Goal: Transaction & Acquisition: Purchase product/service

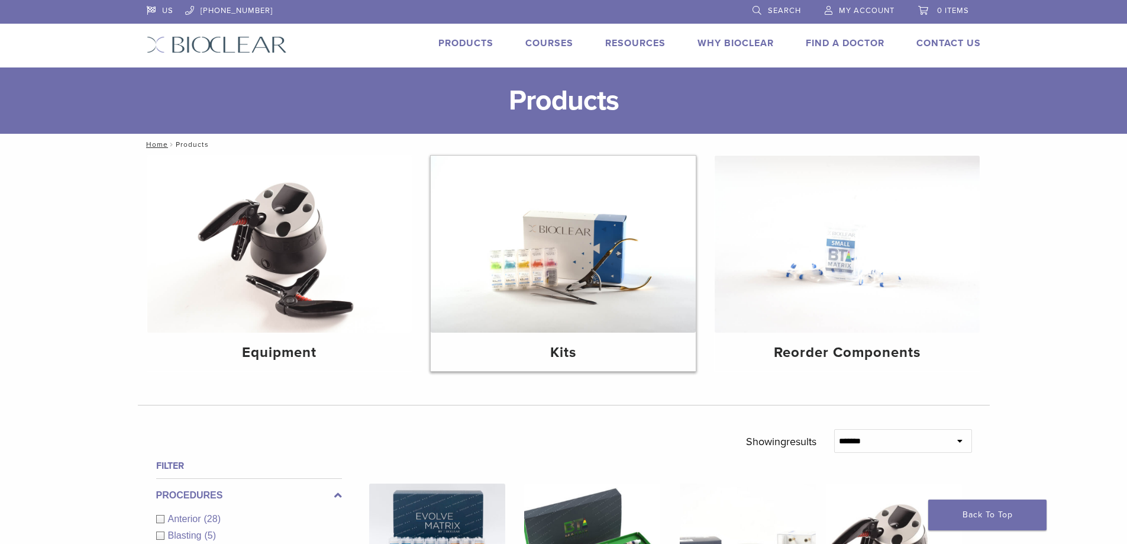
click at [613, 273] on img at bounding box center [563, 244] width 265 height 177
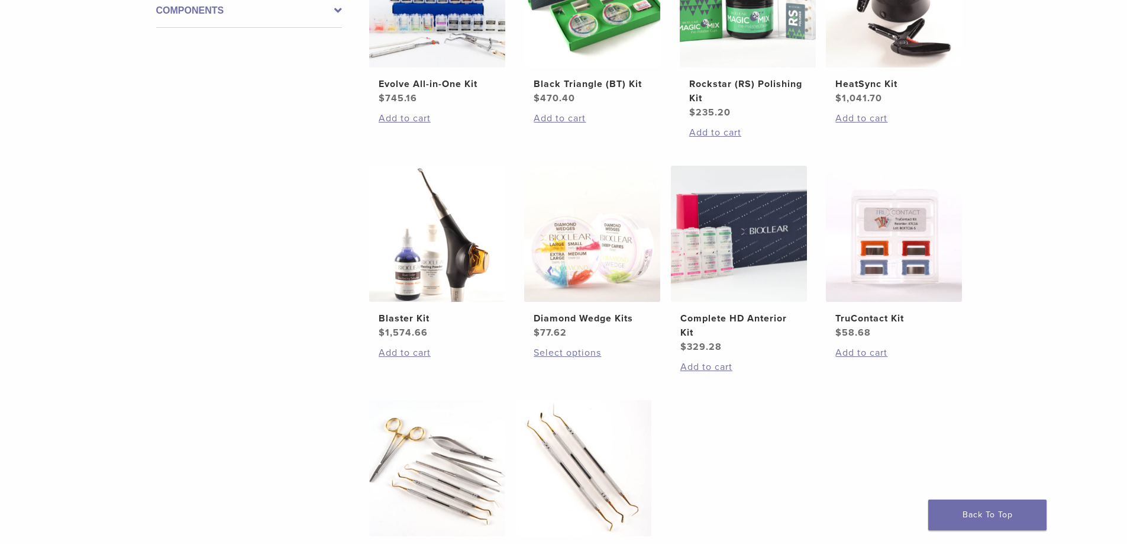
scroll to position [355, 0]
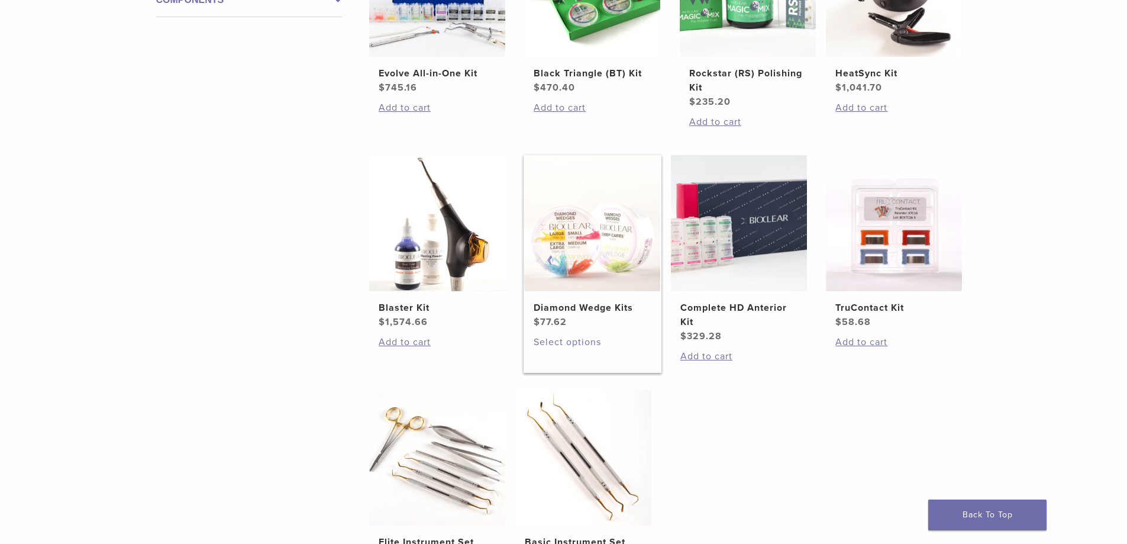
click at [565, 341] on link "Select options" at bounding box center [592, 342] width 117 height 14
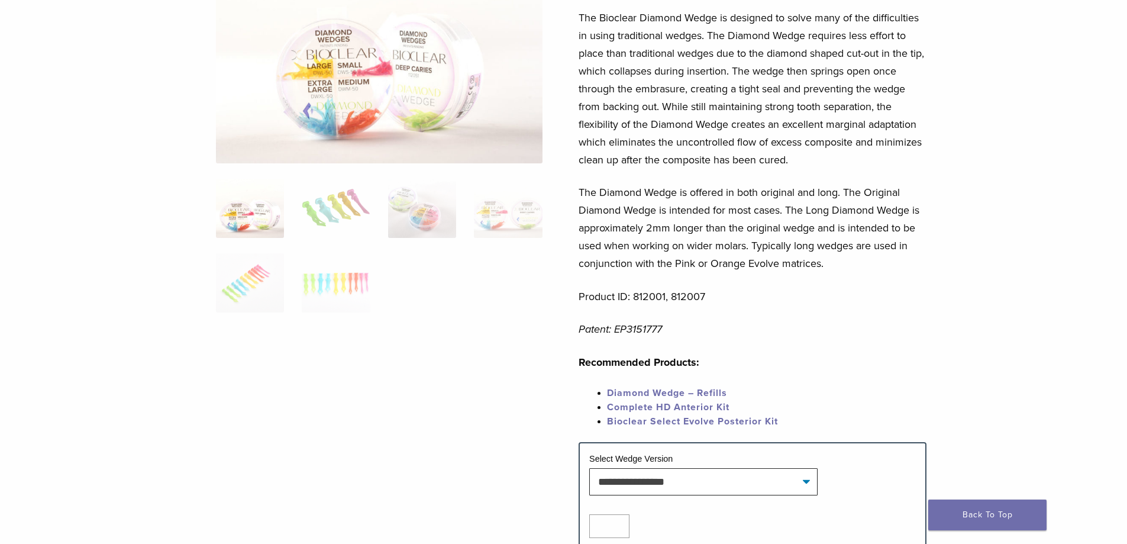
scroll to position [177, 0]
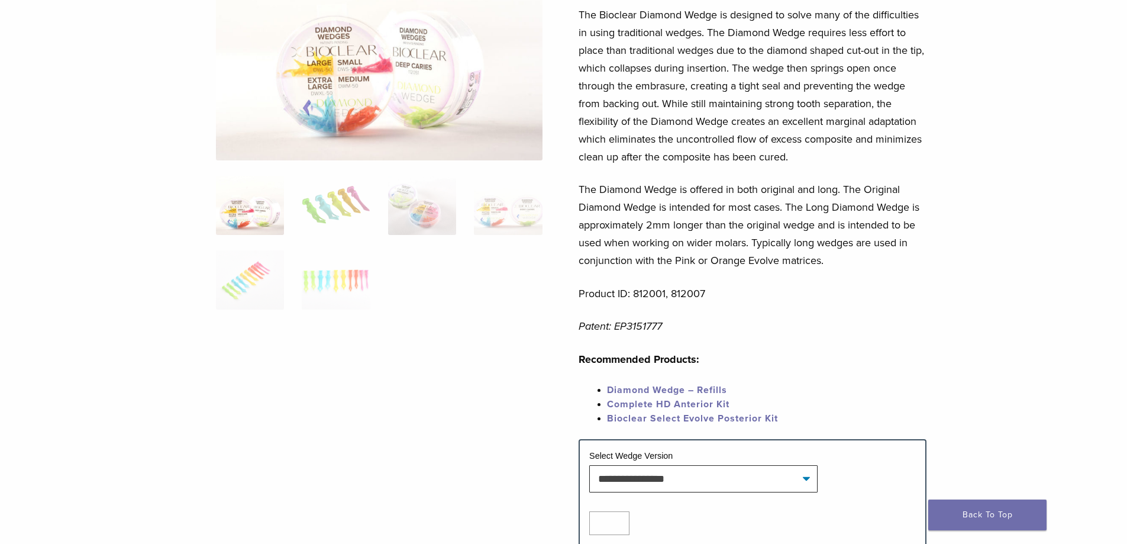
click at [678, 403] on link "Complete HD Anterior Kit" at bounding box center [668, 404] width 122 height 12
click at [671, 388] on link "Diamond Wedge – Refills" at bounding box center [667, 390] width 120 height 12
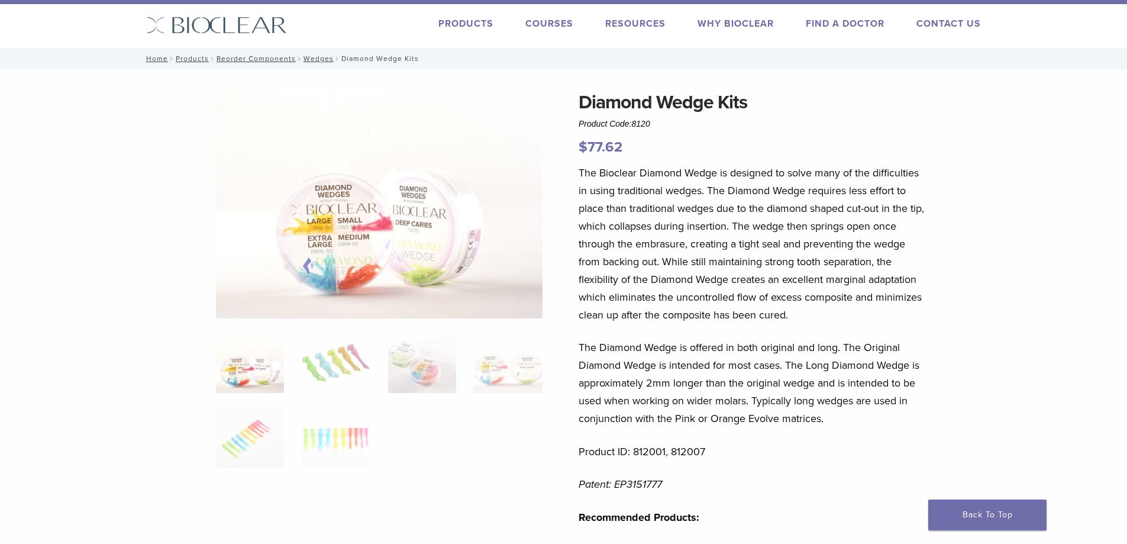
scroll to position [0, 0]
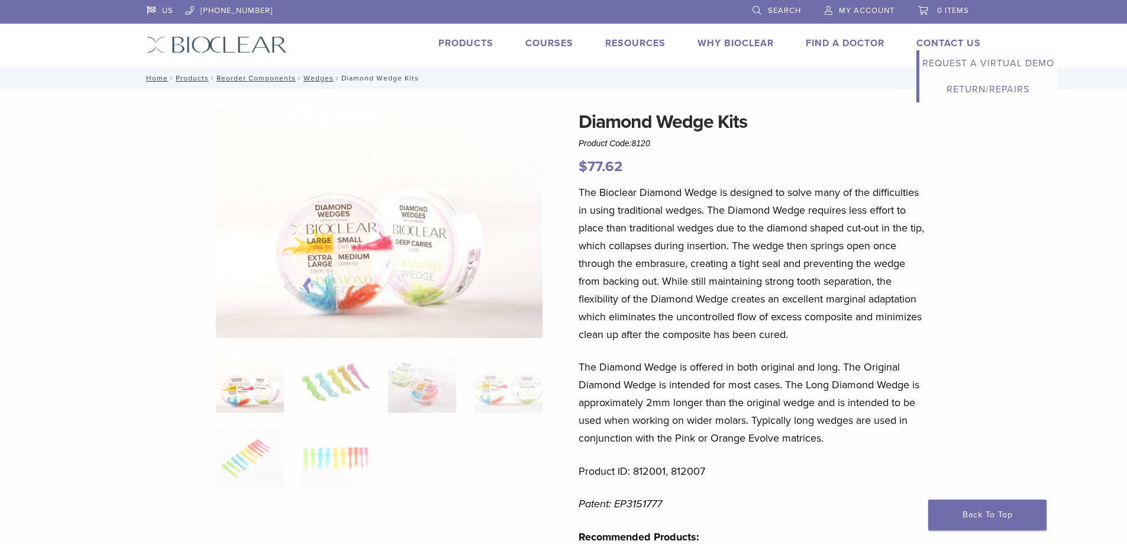
click at [928, 45] on link "Contact Us" at bounding box center [948, 43] width 64 height 12
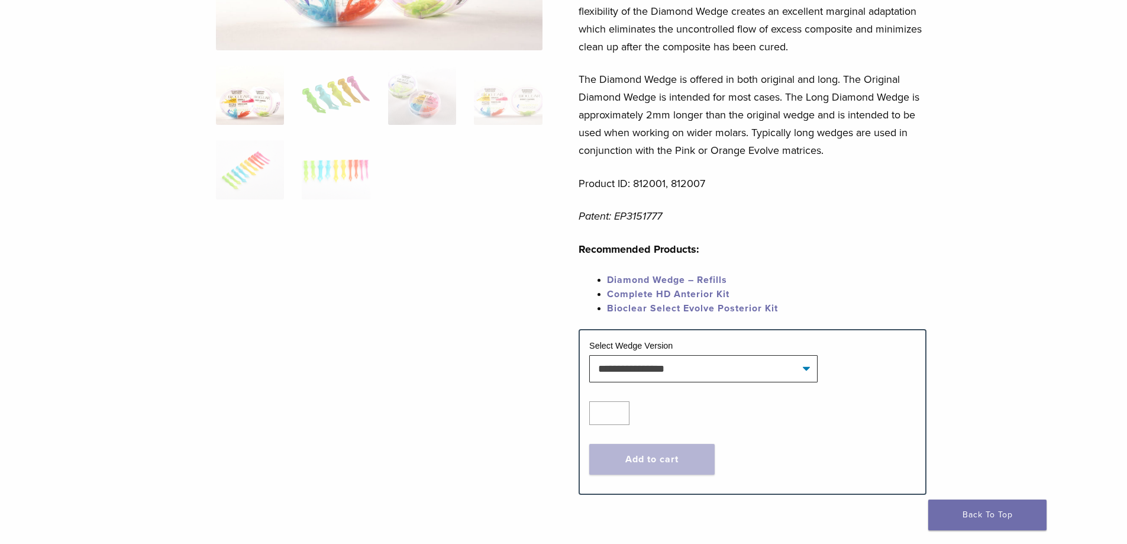
scroll to position [296, 0]
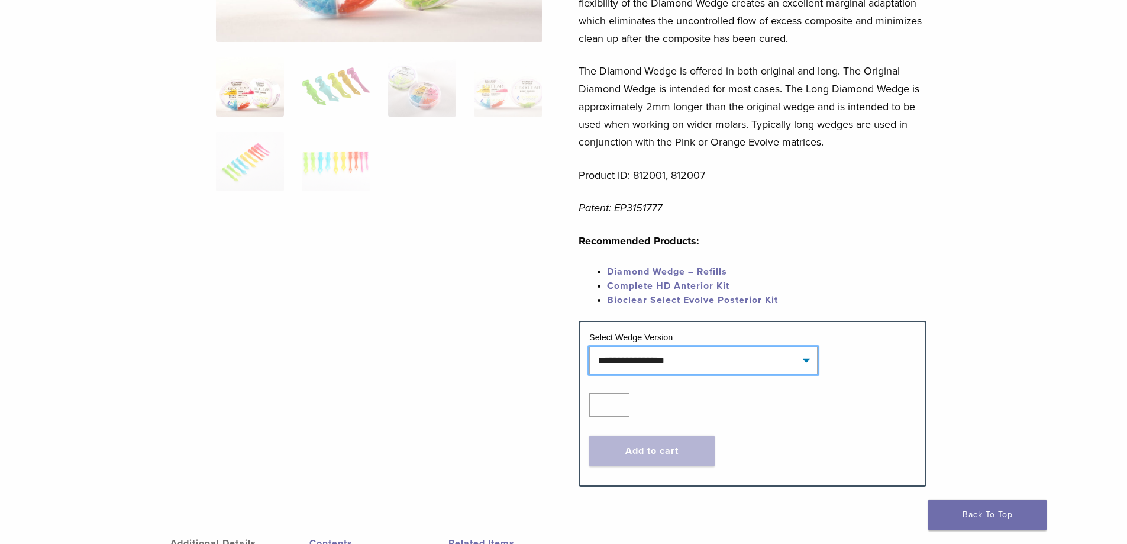
click at [809, 363] on select "**********" at bounding box center [703, 360] width 228 height 27
click at [852, 259] on div "The Bioclear Diamond Wedge is designed to solve many of the difficulties in usi…" at bounding box center [753, 104] width 348 height 433
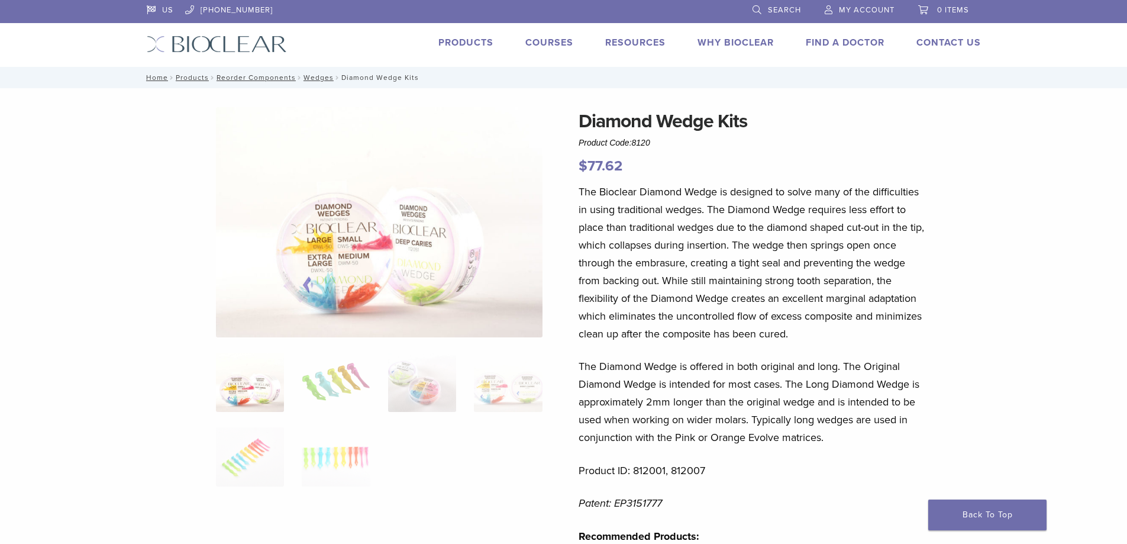
scroll to position [0, 0]
